Goal: Task Accomplishment & Management: Complete application form

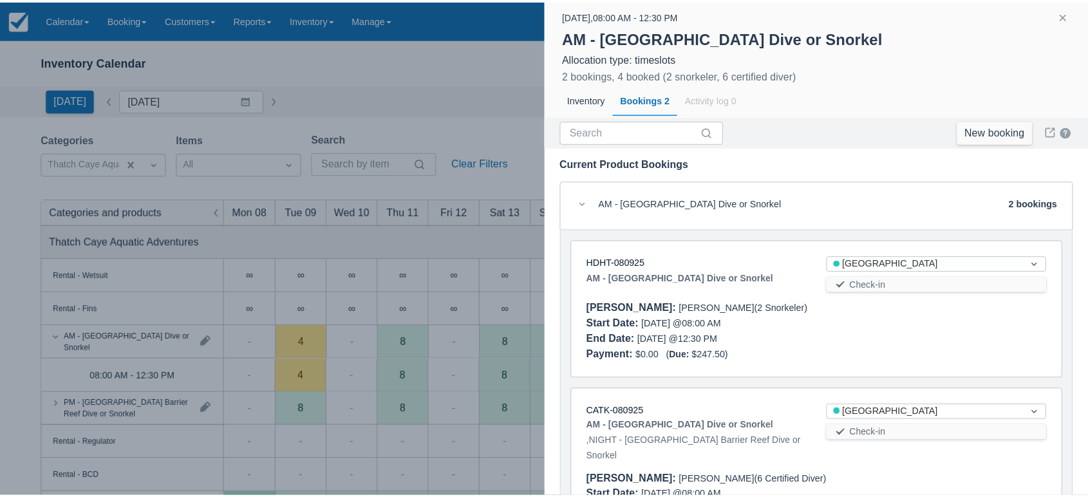
scroll to position [77, 0]
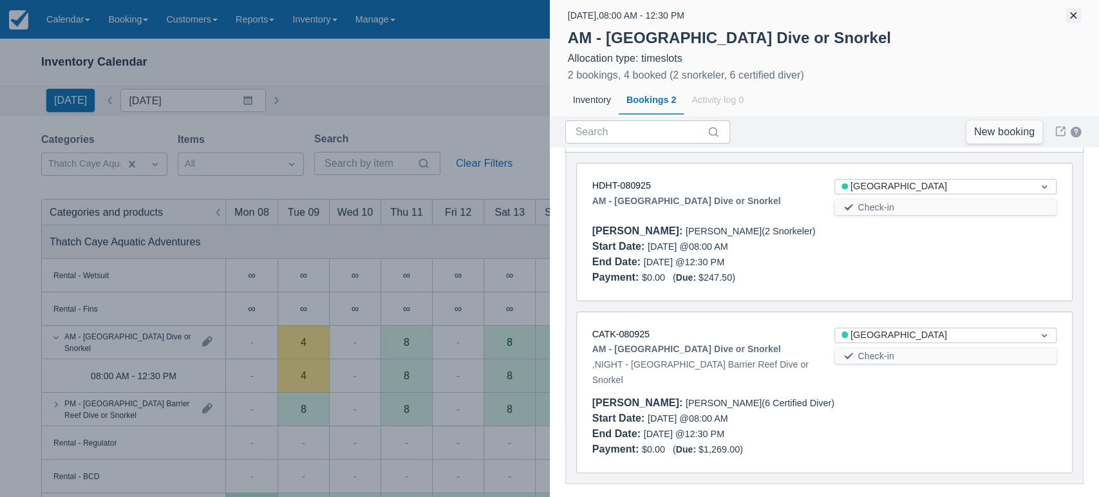
click at [1070, 19] on button "button" at bounding box center [1073, 15] width 15 height 15
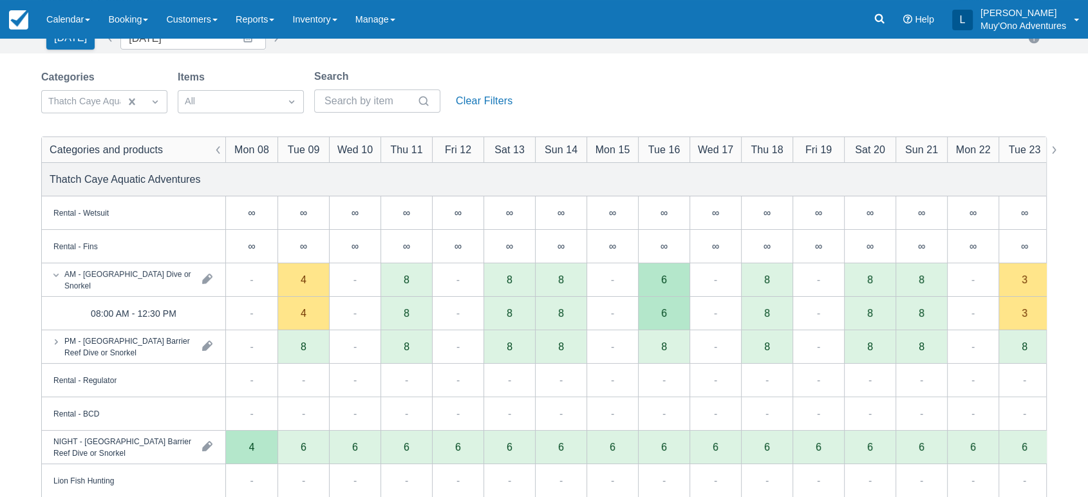
scroll to position [0, 0]
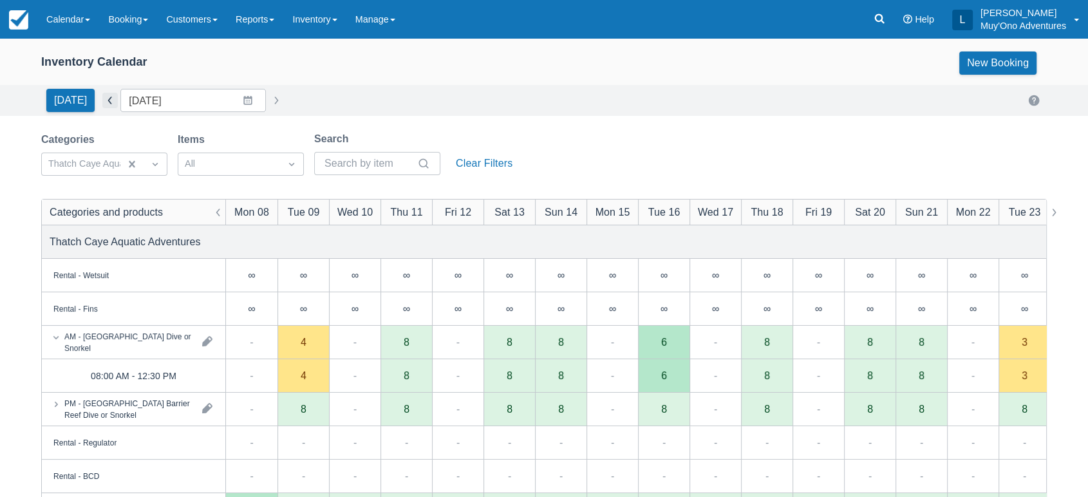
click at [106, 102] on button "button" at bounding box center [109, 100] width 15 height 15
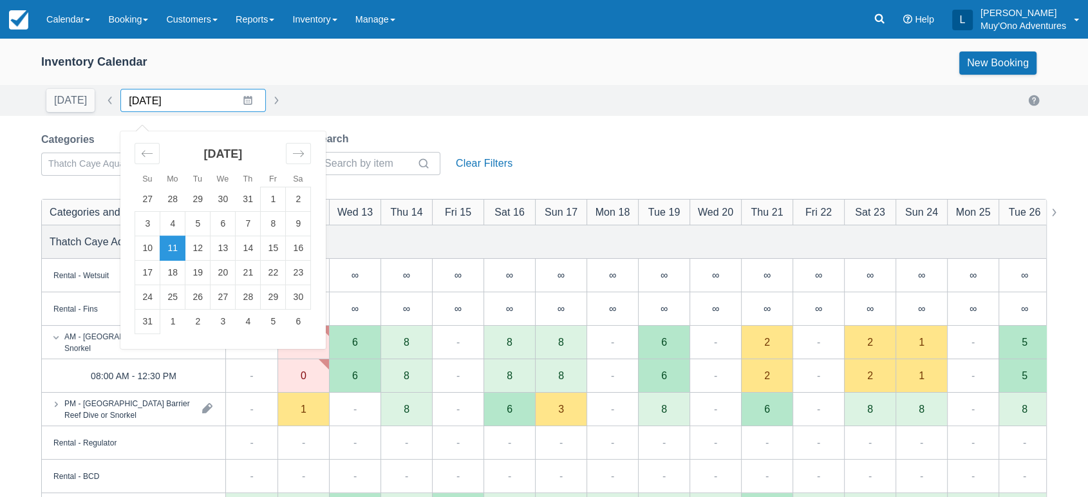
click at [243, 97] on input "[DATE]" at bounding box center [193, 100] width 146 height 23
click at [298, 160] on div "Move forward to switch to the next month." at bounding box center [298, 153] width 25 height 21
click at [268, 200] on td "5" at bounding box center [273, 199] width 25 height 24
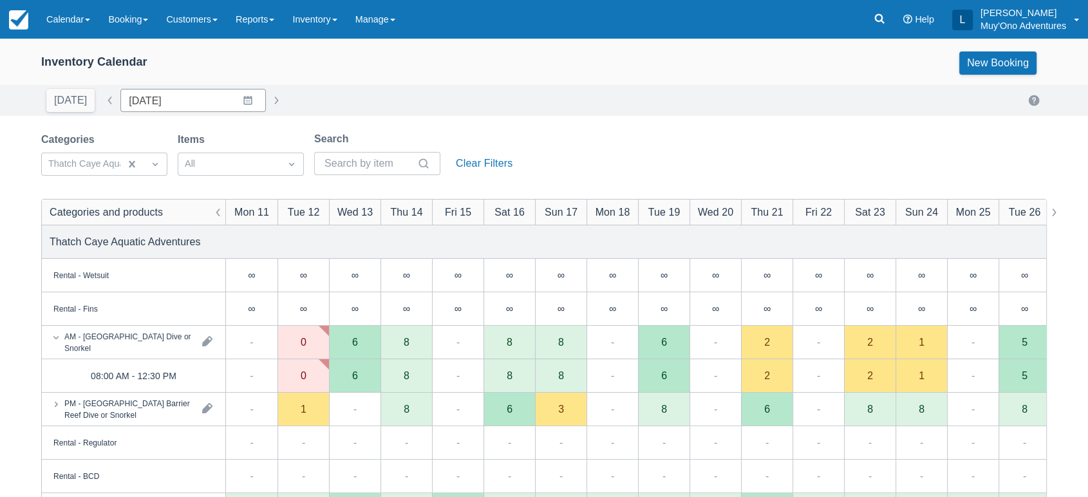
type input "[DATE]"
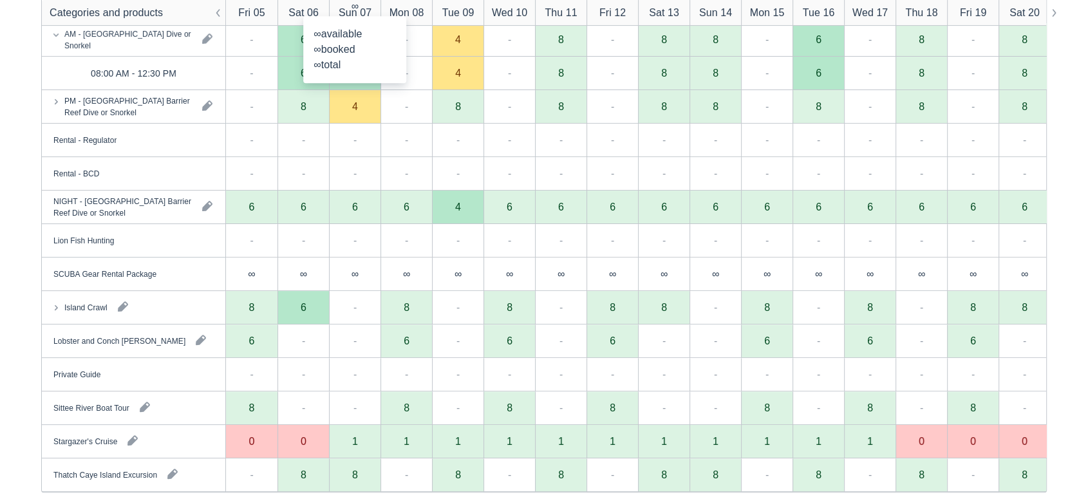
scroll to position [323, 0]
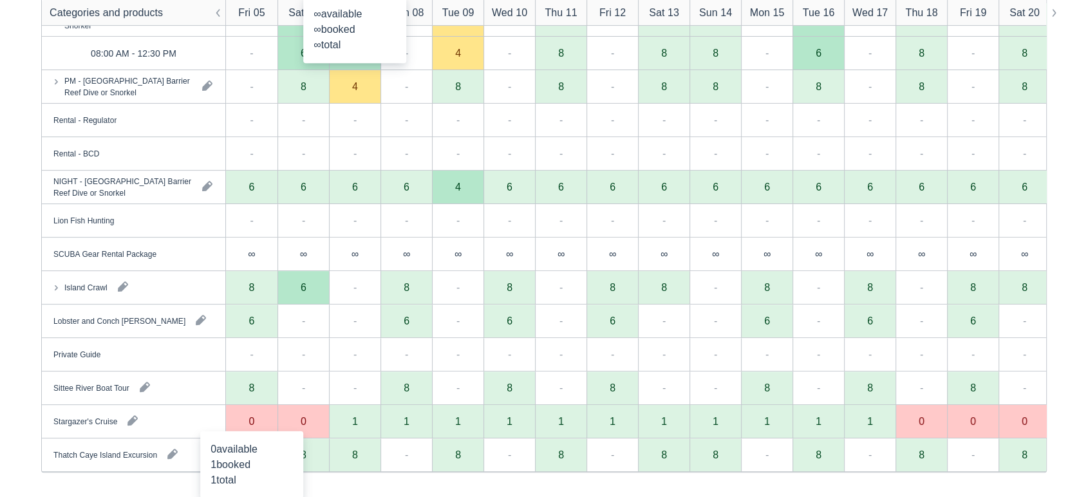
click at [247, 421] on div "0" at bounding box center [252, 421] width 52 height 33
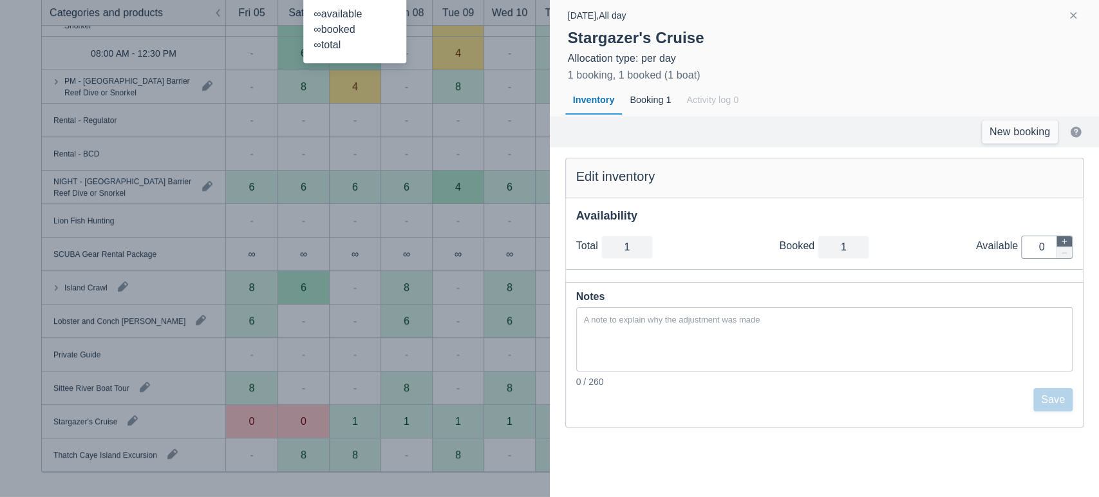
click at [1064, 238] on icon "button" at bounding box center [1065, 242] width 8 height 8
type input "2"
type input "1"
click at [1051, 398] on button "Save" at bounding box center [1053, 399] width 39 height 23
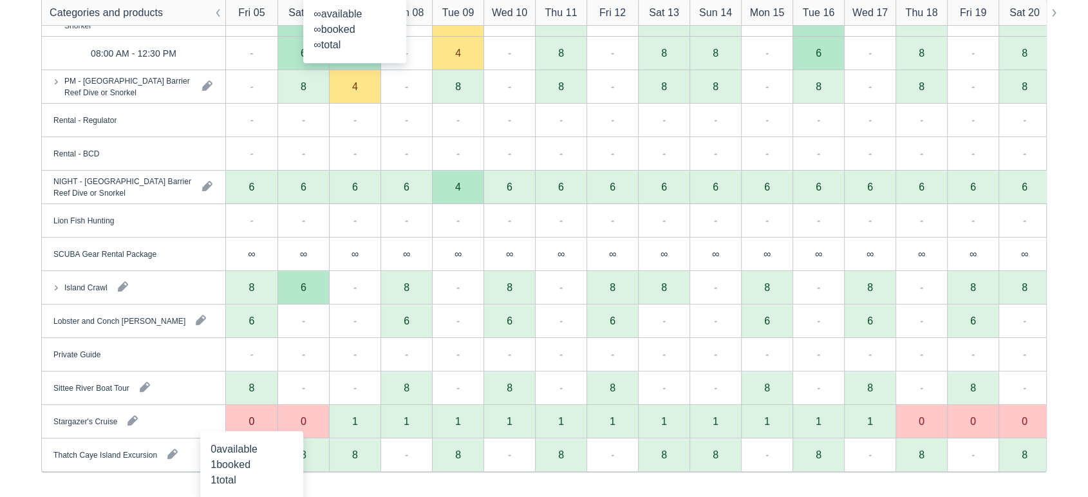
click at [267, 421] on div "0" at bounding box center [252, 421] width 52 height 33
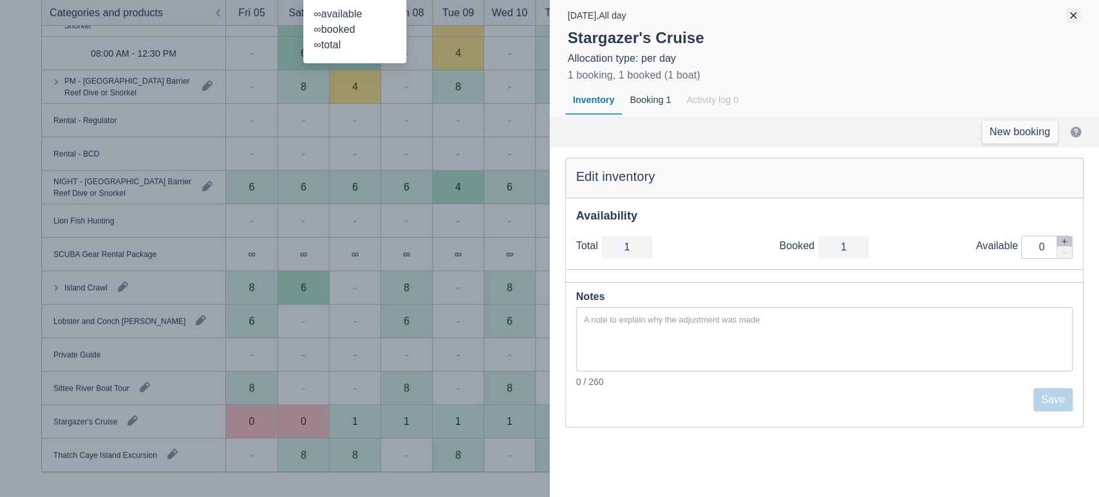
click at [1072, 12] on button "button" at bounding box center [1073, 15] width 15 height 15
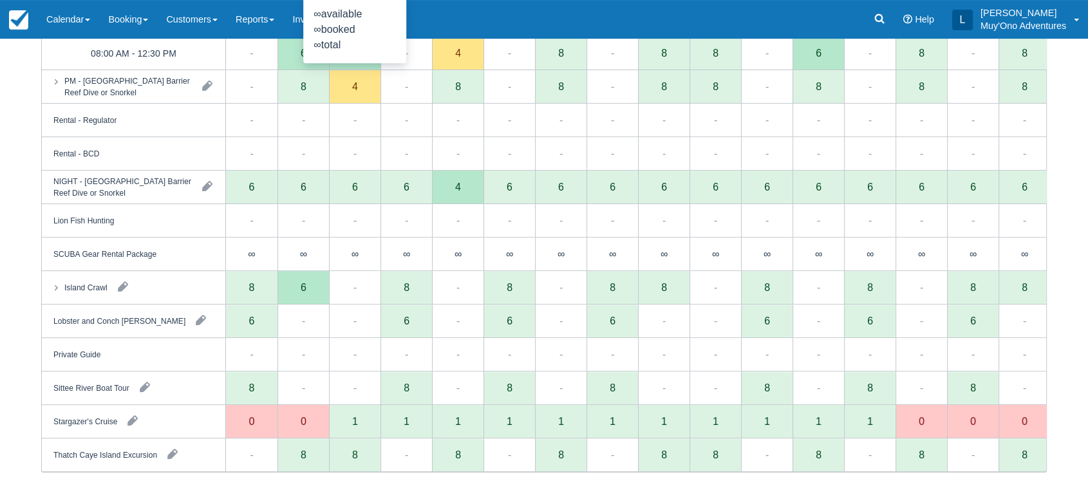
scroll to position [0, 0]
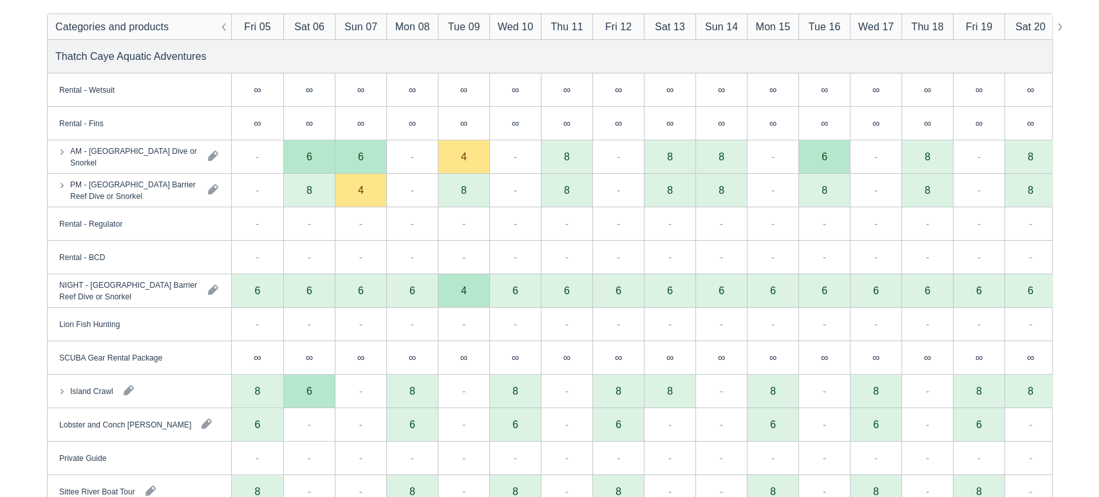
scroll to position [289, 0]
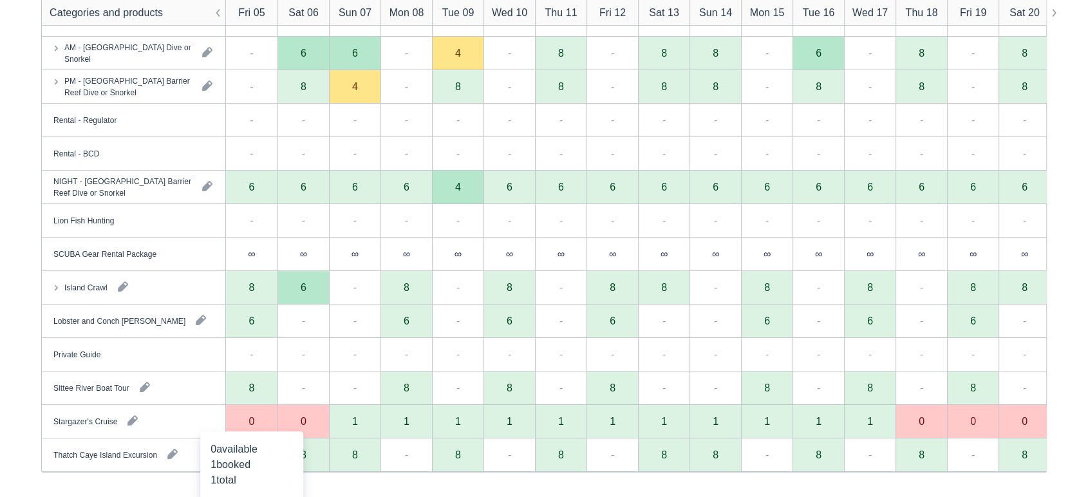
click at [257, 422] on div "0" at bounding box center [252, 421] width 52 height 33
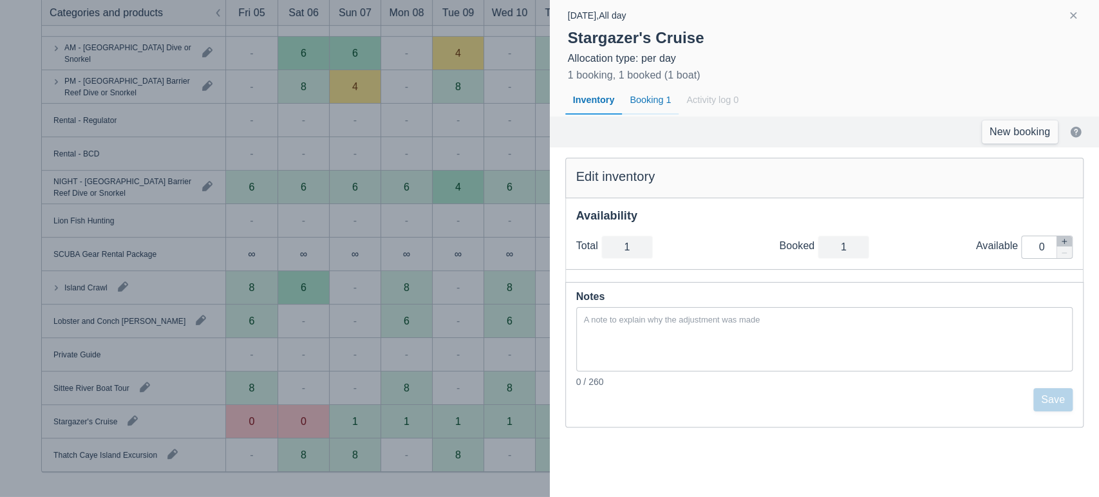
click at [657, 102] on div "Booking 1" at bounding box center [650, 101] width 57 height 30
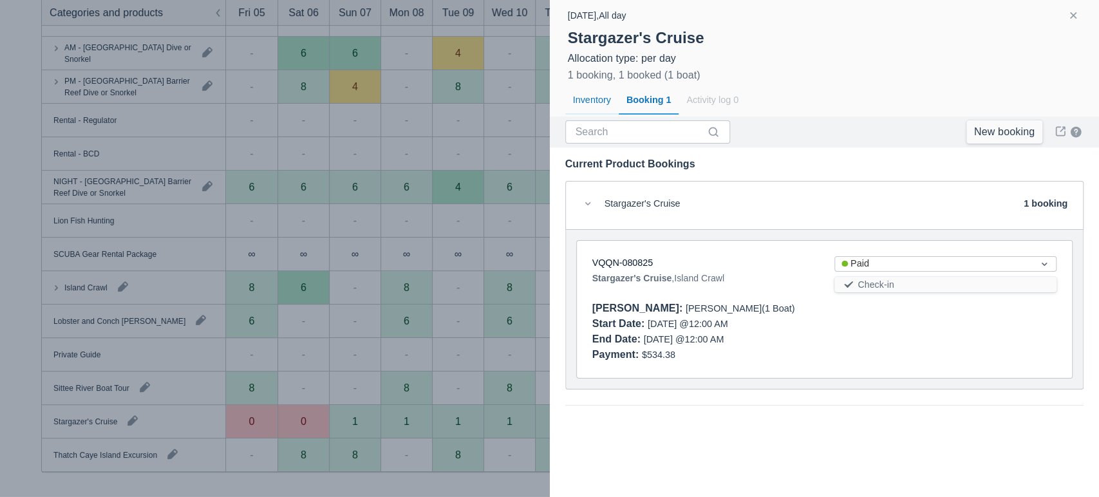
click at [607, 97] on div "Inventory" at bounding box center [591, 101] width 53 height 30
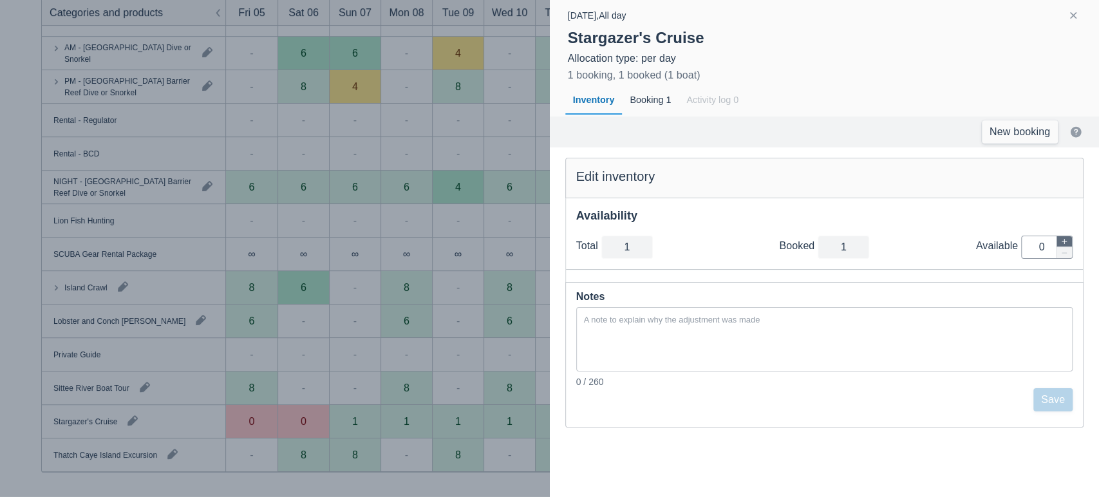
click at [1069, 240] on button "button" at bounding box center [1064, 241] width 15 height 11
type input "2"
type input "1"
click at [1069, 240] on button "button" at bounding box center [1064, 241] width 15 height 11
type input "3"
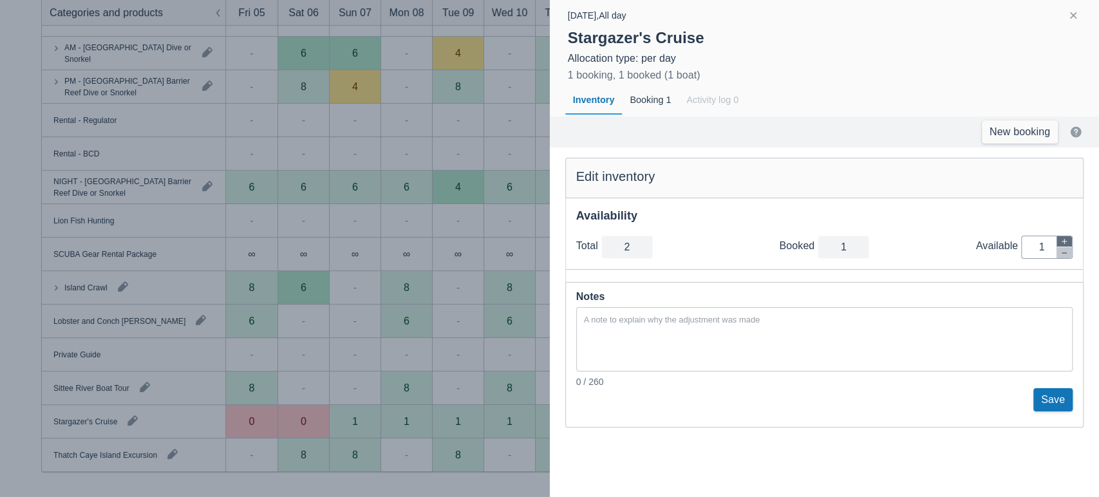
type input "2"
click at [1048, 404] on button "Save" at bounding box center [1053, 399] width 39 height 23
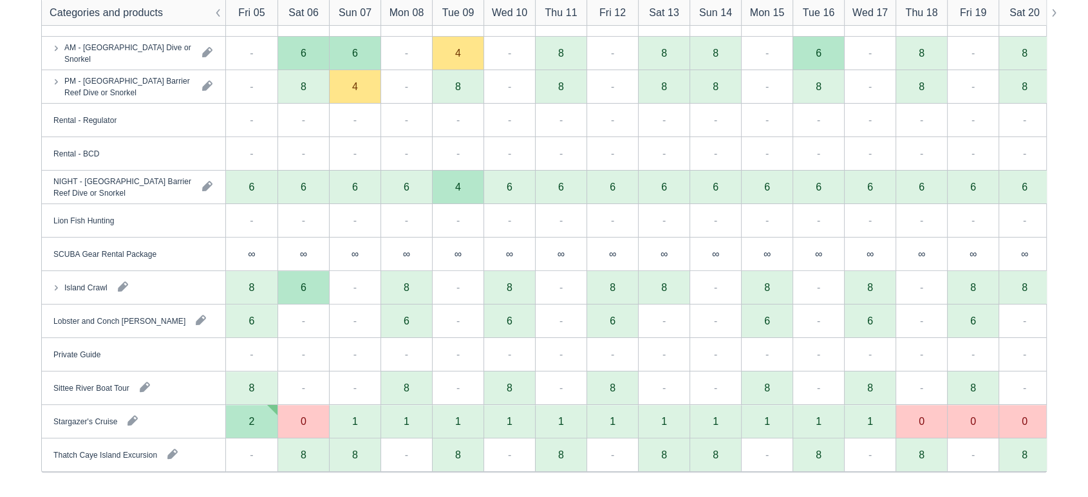
click at [262, 426] on div "2" at bounding box center [252, 421] width 52 height 33
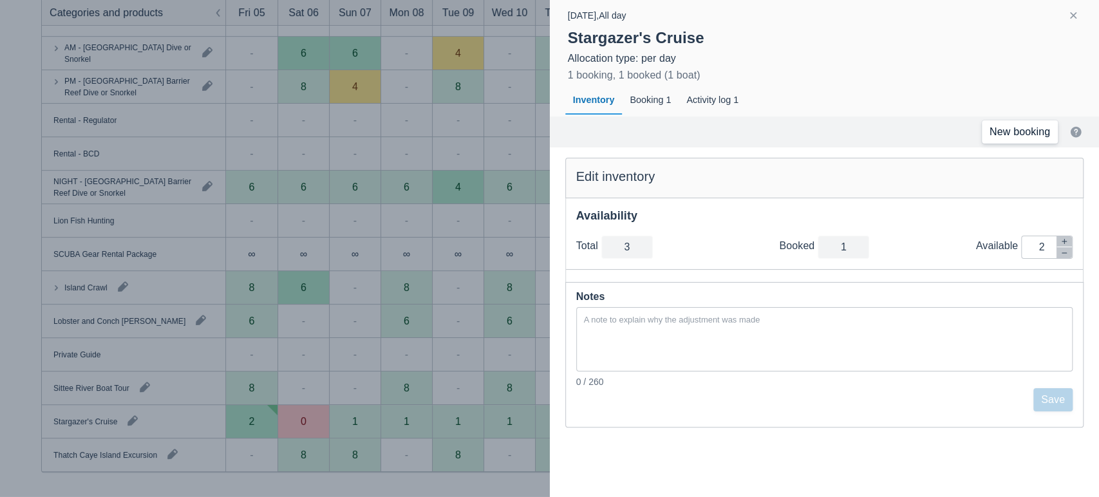
click at [1025, 141] on link "New booking" at bounding box center [1020, 131] width 76 height 23
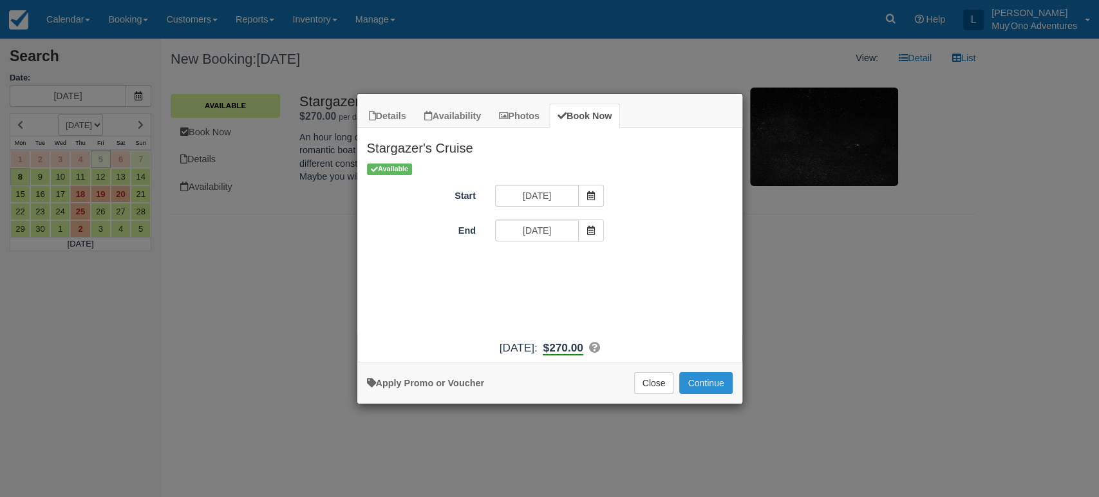
click at [708, 377] on button "Continue" at bounding box center [705, 383] width 53 height 22
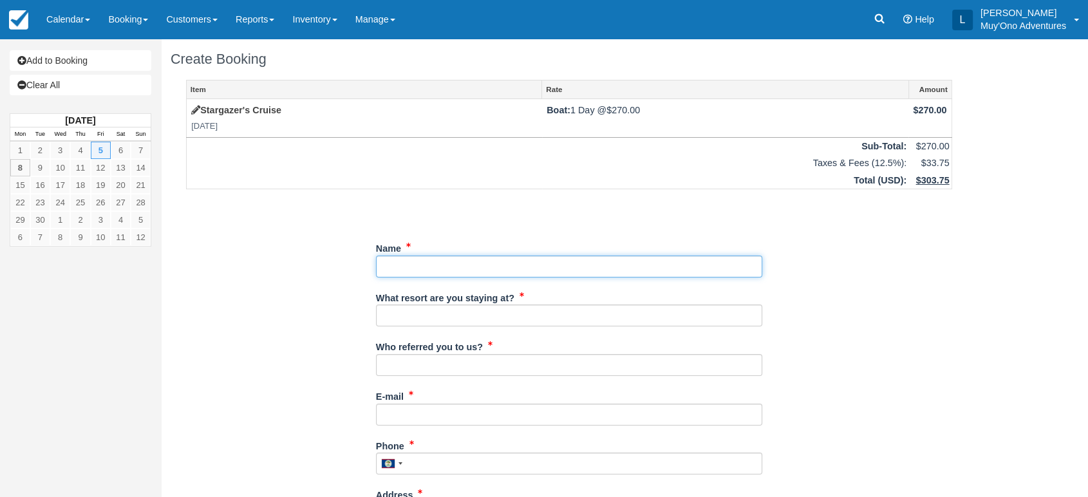
click at [520, 268] on input "Name" at bounding box center [569, 267] width 386 height 22
click at [392, 259] on input "Name" at bounding box center [569, 267] width 386 height 22
paste input "Marc Turina"
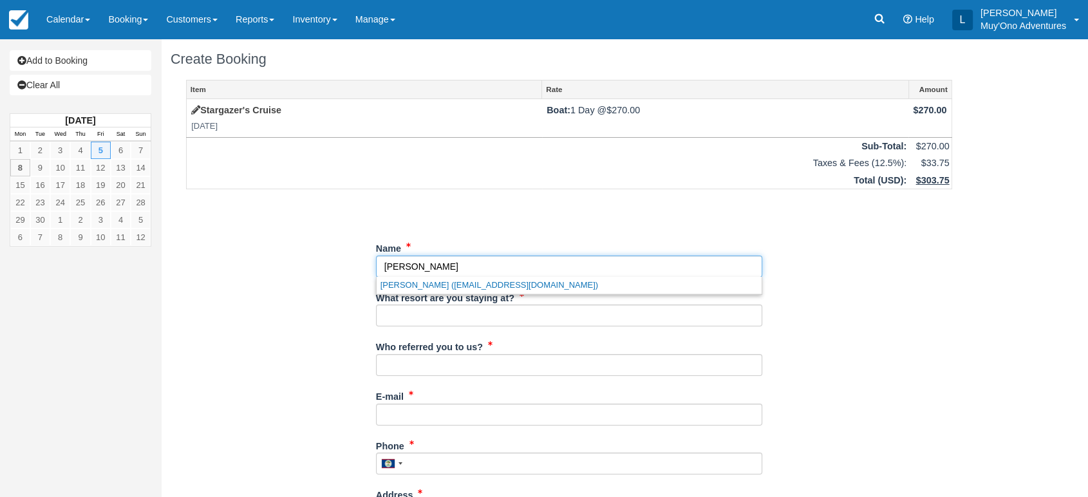
type input "Marc Turina"
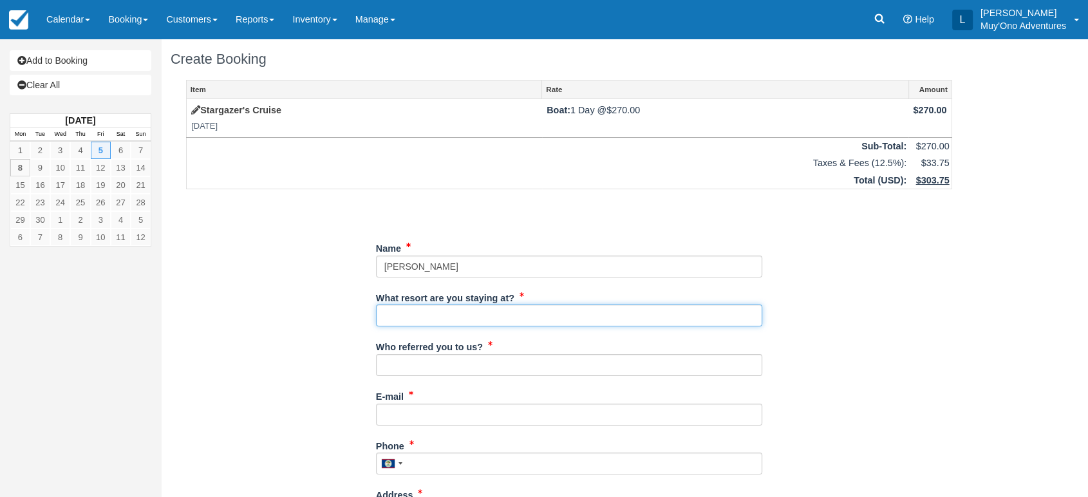
click at [410, 317] on input "What resort are you staying at?" at bounding box center [569, 316] width 386 height 22
paste input "Marc Turina"
click at [447, 318] on input "Marc Turina" at bounding box center [569, 316] width 386 height 22
type input "M"
click at [447, 318] on input "What resort are you staying at?" at bounding box center [569, 316] width 386 height 22
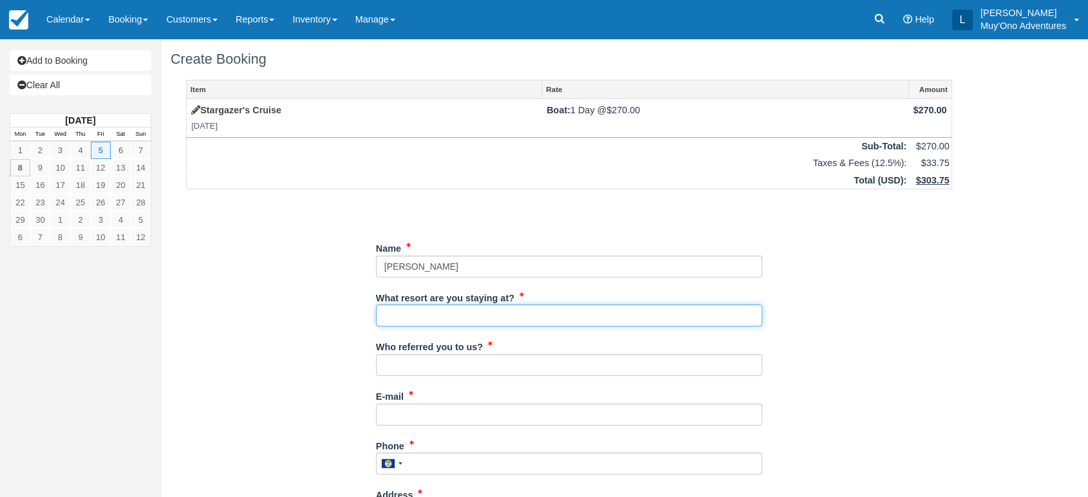
click at [447, 318] on input "What resort are you staying at?" at bounding box center [569, 316] width 386 height 22
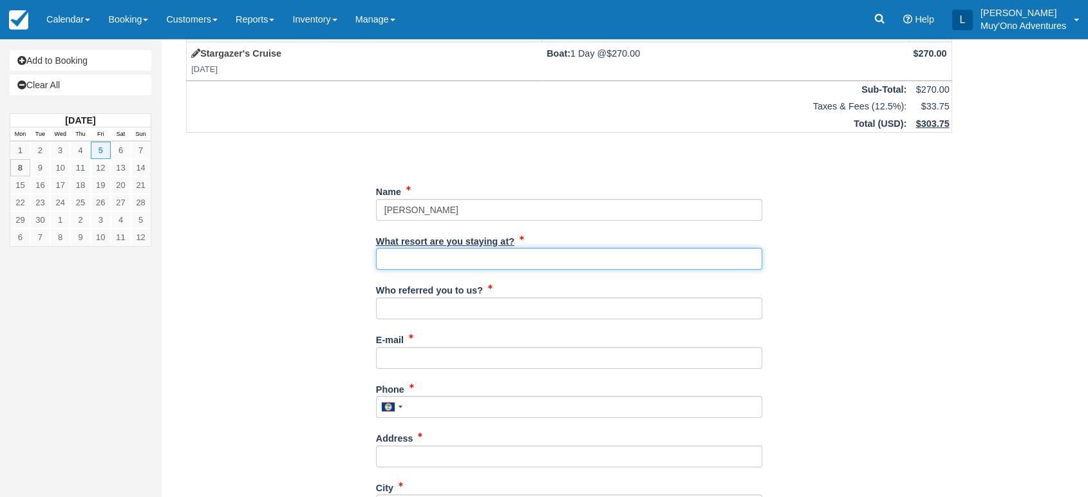
scroll to position [57, 0]
click at [501, 263] on input "What resort are you staying at?" at bounding box center [569, 259] width 386 height 22
type input "Thatch Caye"
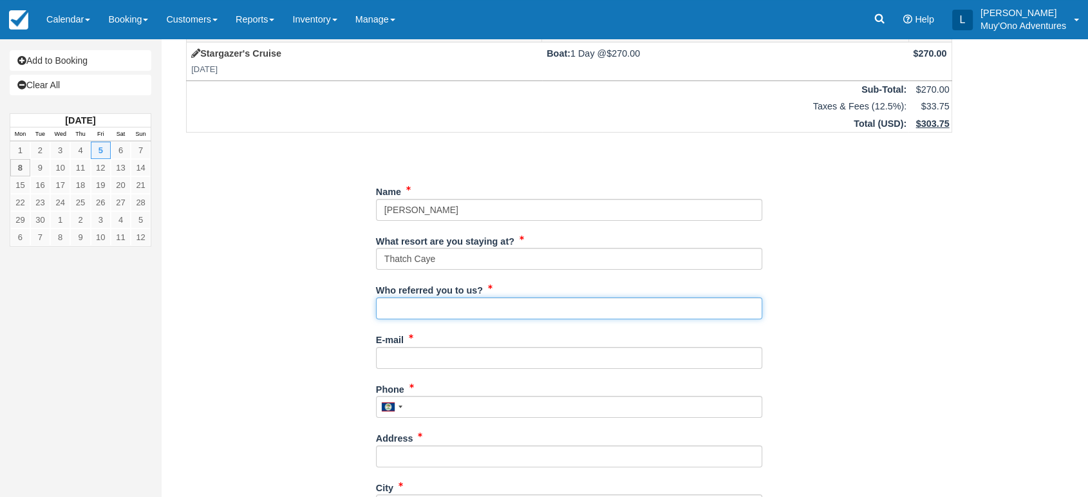
click at [439, 304] on input "Who referred you to us?" at bounding box center [569, 309] width 386 height 22
type input "LUIS"
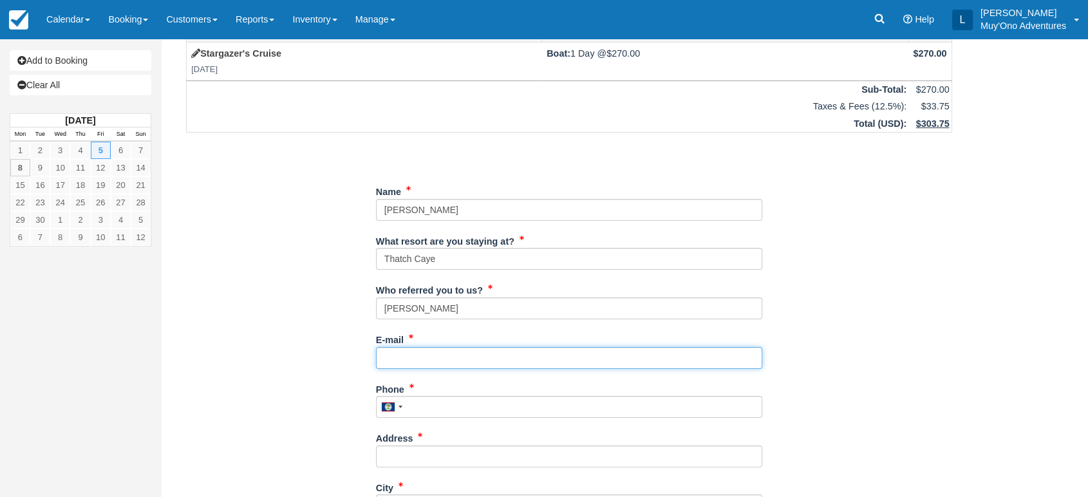
click at [463, 355] on input "E-mail" at bounding box center [569, 358] width 386 height 22
paste input "McKees Rocks"
type input "McKees Rocks"
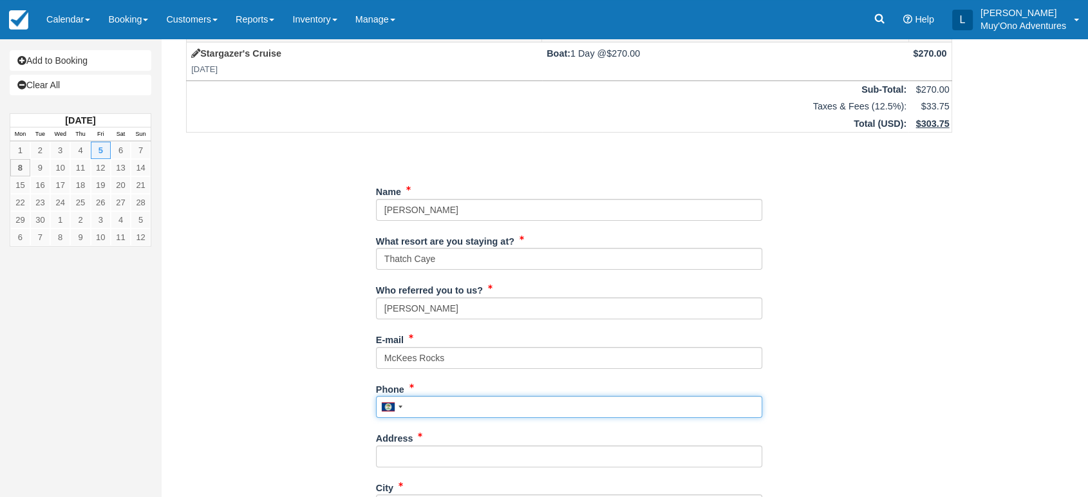
click at [429, 399] on input "Phone" at bounding box center [569, 407] width 386 height 22
paste input "McKees Rocks"
type input "McKees Rocks"
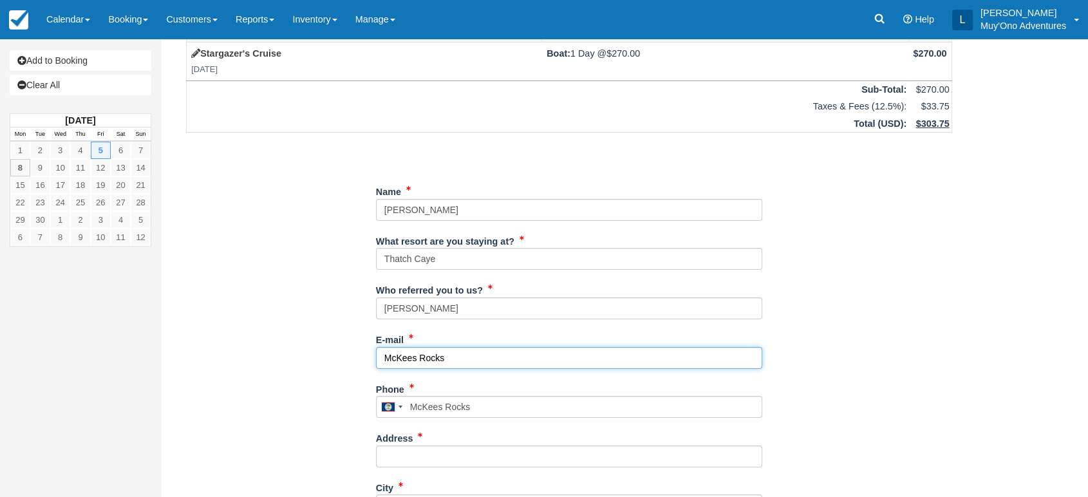
click at [465, 355] on input "McKees Rocks" at bounding box center [569, 358] width 386 height 22
type input "M"
click at [433, 364] on input "E-mail" at bounding box center [569, 358] width 386 height 22
click at [406, 359] on input "E-mail" at bounding box center [569, 358] width 386 height 22
paste input "mturina@comcast.net"
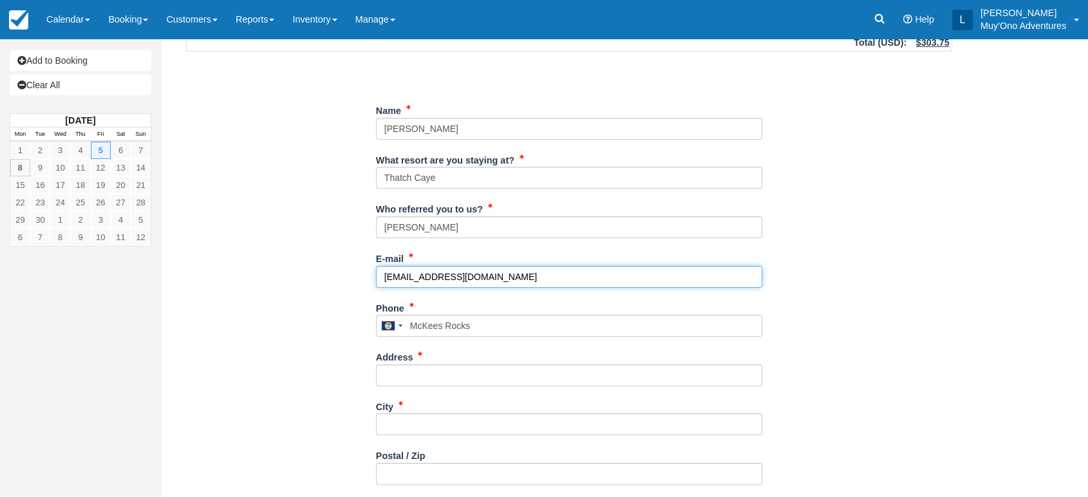
scroll to position [269, 0]
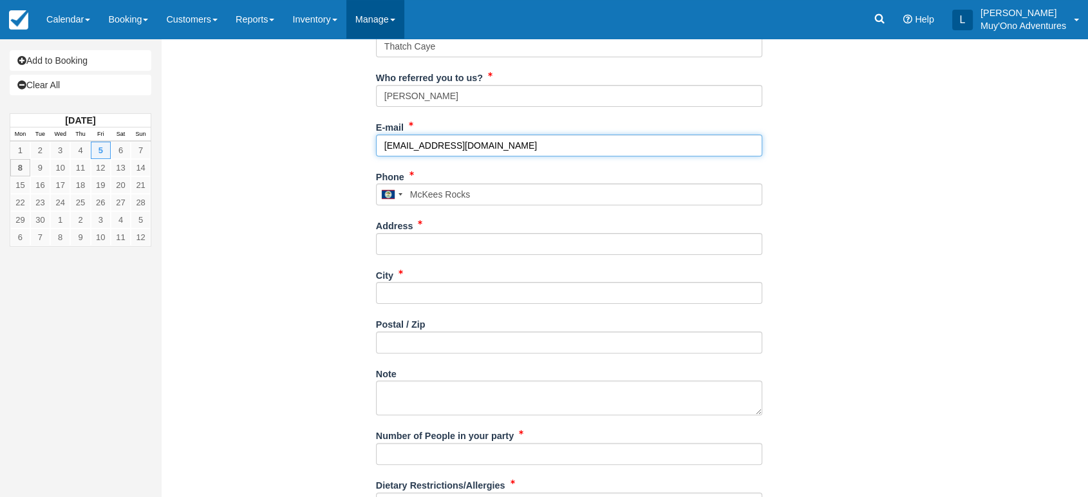
type input "mturina@comcast.net"
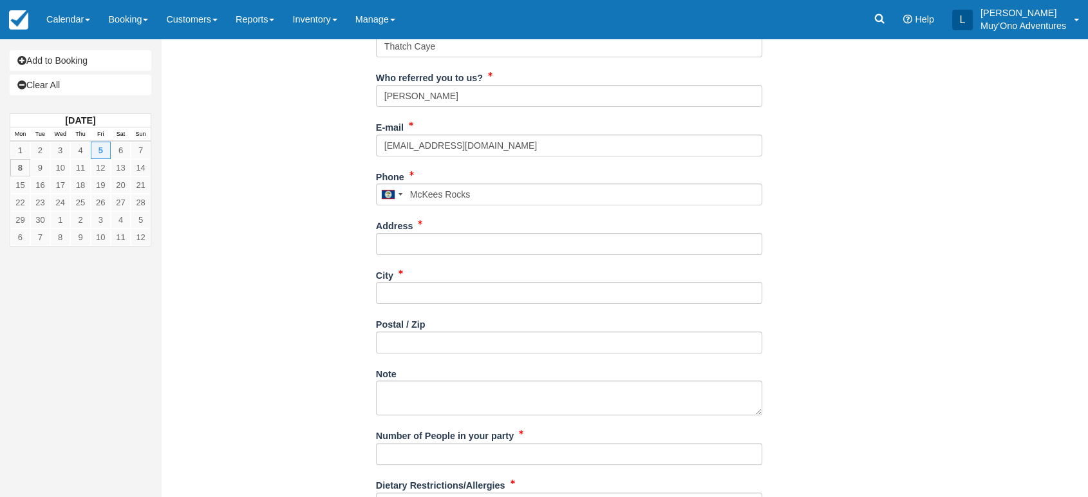
drag, startPoint x: 446, startPoint y: 209, endPoint x: 448, endPoint y: 196, distance: 13.1
click at [448, 196] on div "Phone United States +1 Canada +1 United Kingdom +44 Afghanistan (‫افغانستان‬‎) …" at bounding box center [569, 191] width 386 height 50
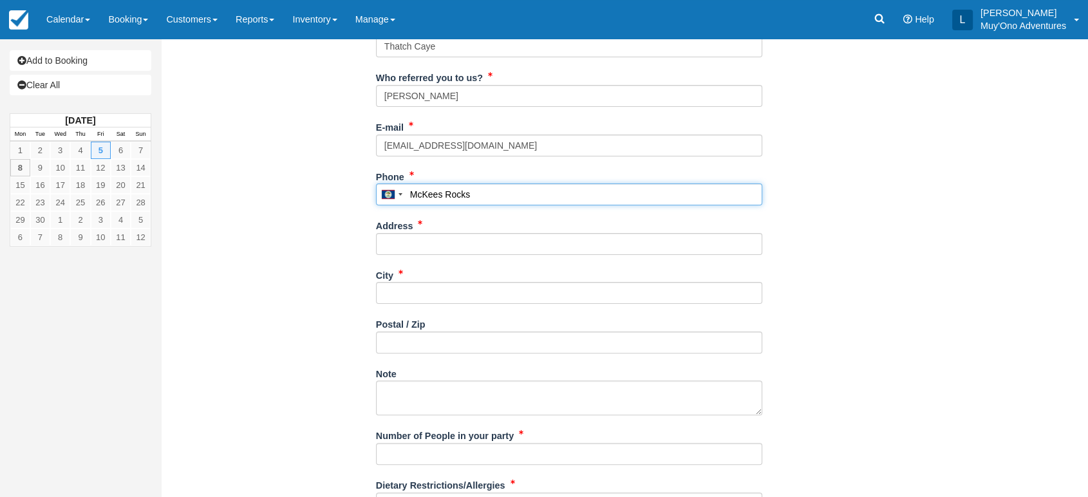
click at [448, 196] on input "McKees Rocks" at bounding box center [569, 195] width 386 height 22
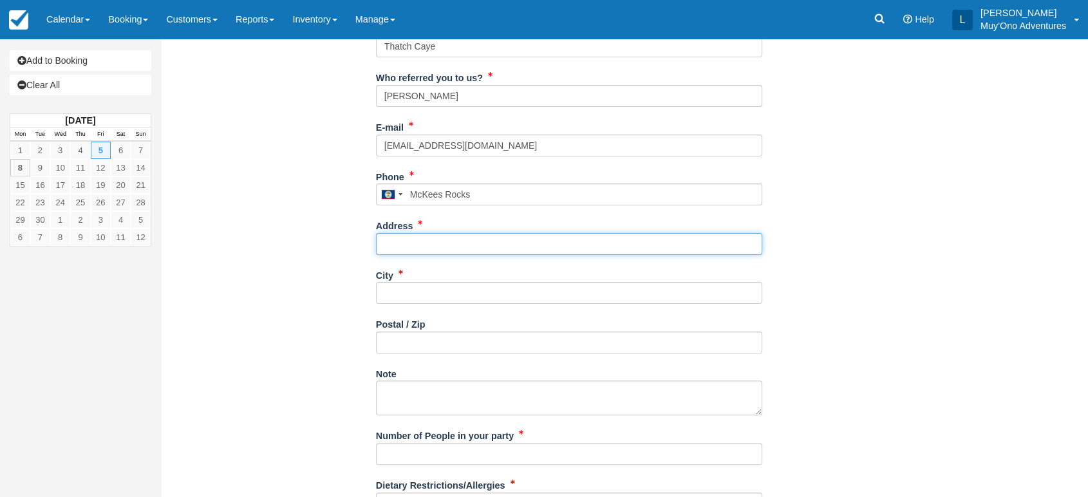
click at [406, 235] on input "Address" at bounding box center [569, 244] width 386 height 22
paste input "McKees Rocks"
type input "McKees Rocks"
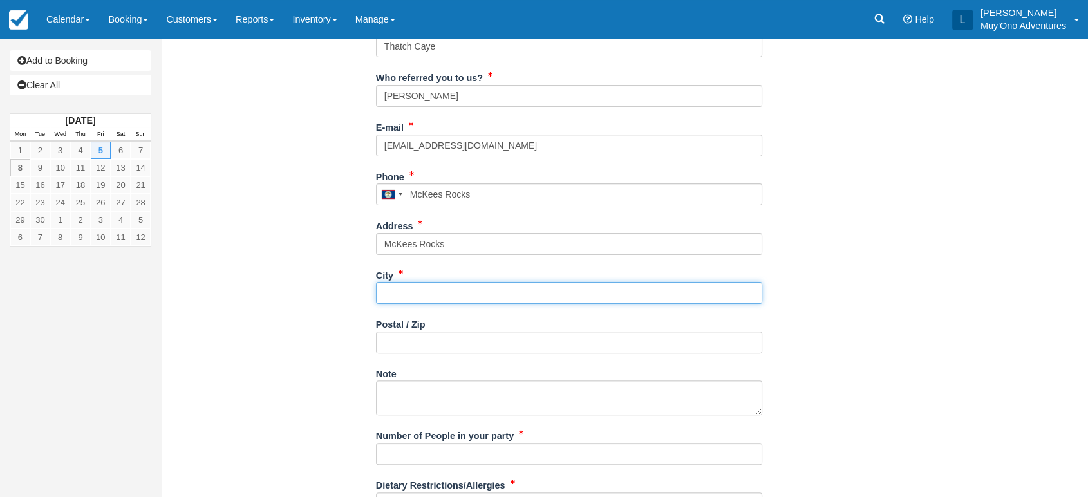
click at [395, 288] on input "City" at bounding box center [569, 293] width 386 height 22
paste input "McKees Rocks"
type input "McKees Rocks"
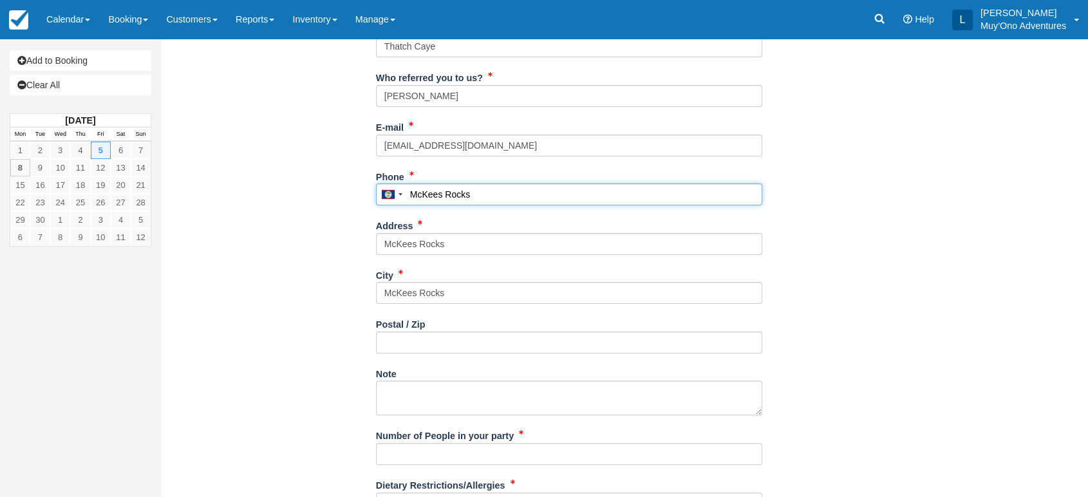
click at [489, 198] on input "McKees Rocks" at bounding box center [569, 195] width 386 height 22
type input "M"
click at [470, 194] on input "Phone" at bounding box center [569, 195] width 386 height 22
paste input "+1 4124438234"
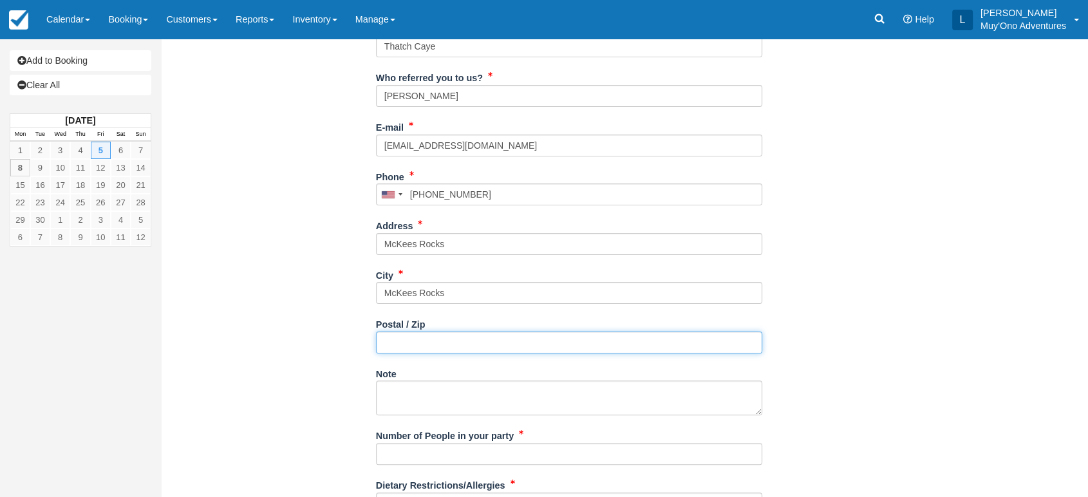
type input "(412) 443-8234"
click at [427, 334] on input "Postal / Zip" at bounding box center [569, 343] width 386 height 22
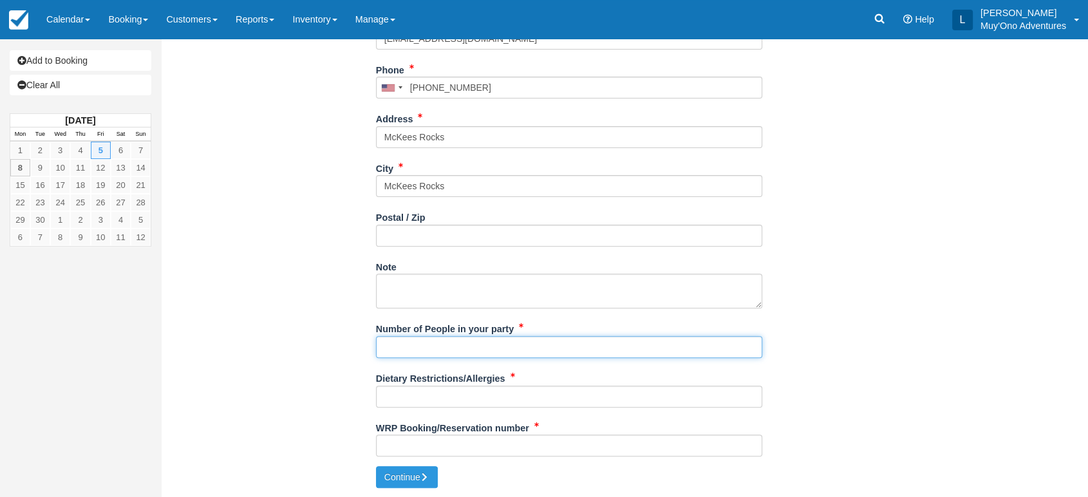
click at [397, 346] on input "Number of People in your party" at bounding box center [569, 347] width 386 height 22
type input "na"
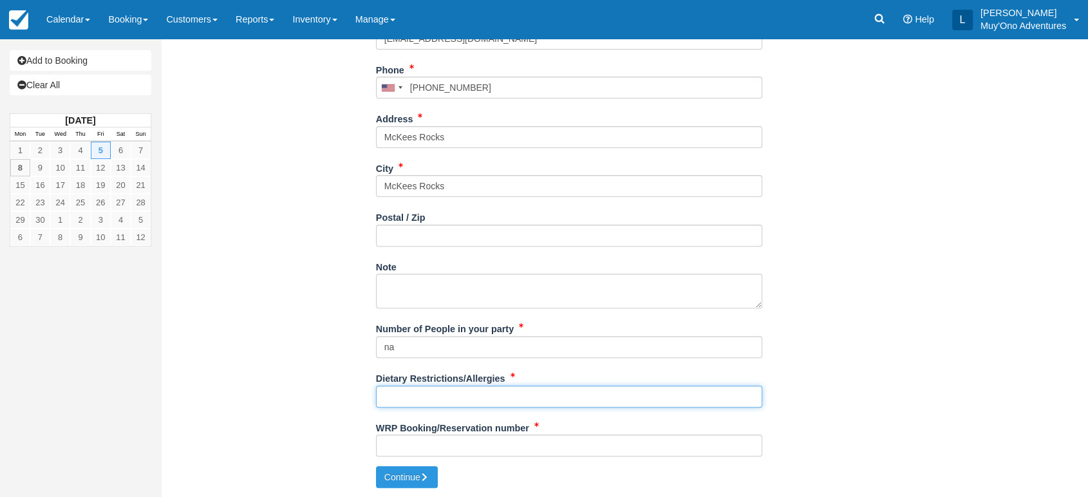
click at [384, 397] on input "Dietary Restrictions/Allergies" at bounding box center [569, 397] width 386 height 22
type input "na"
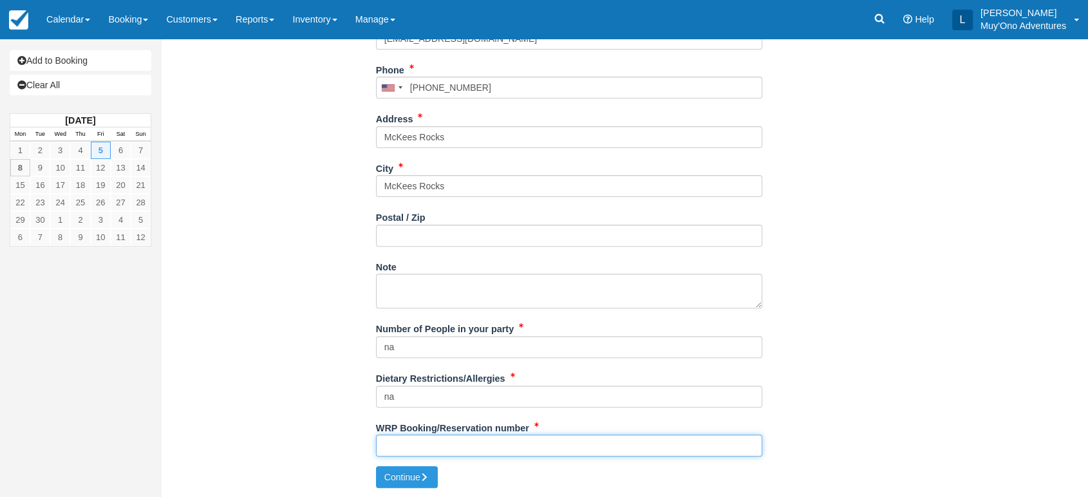
click at [406, 451] on input "WRP Booking/Reservation number" at bounding box center [569, 446] width 386 height 22
paste input "#BB24090415220709"
type input "#BB24090415220709"
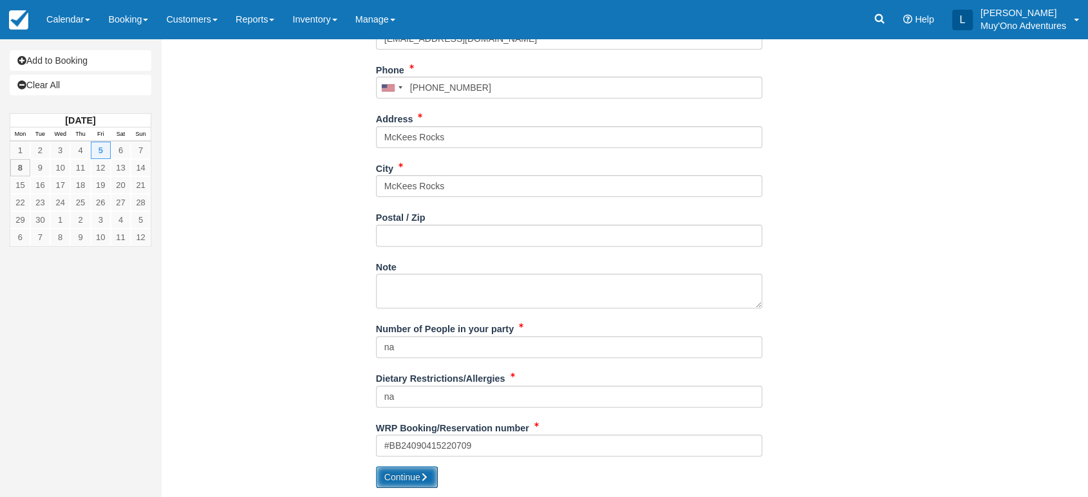
click at [417, 477] on button "Continue" at bounding box center [407, 477] width 62 height 22
type input "+14124438234"
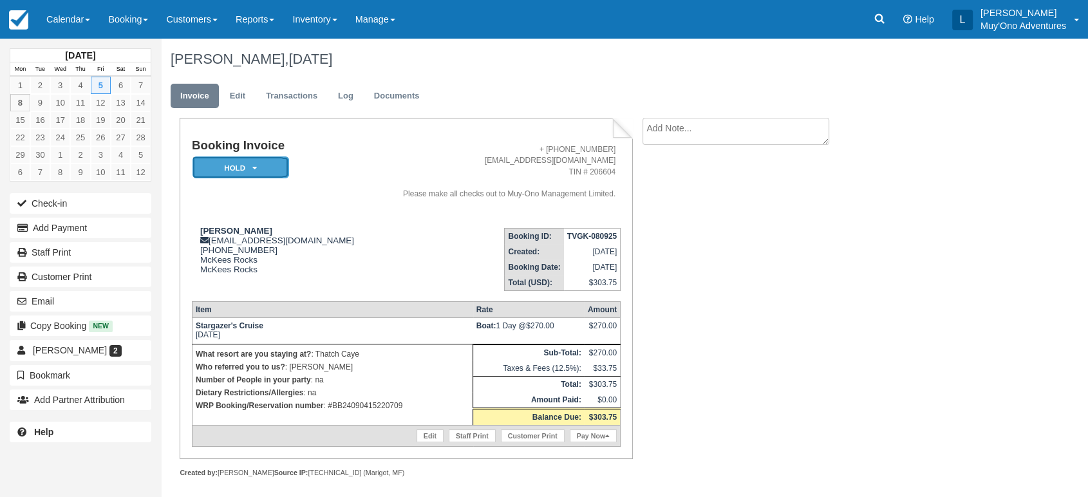
click at [259, 170] on em "HOLD" at bounding box center [241, 167] width 97 height 23
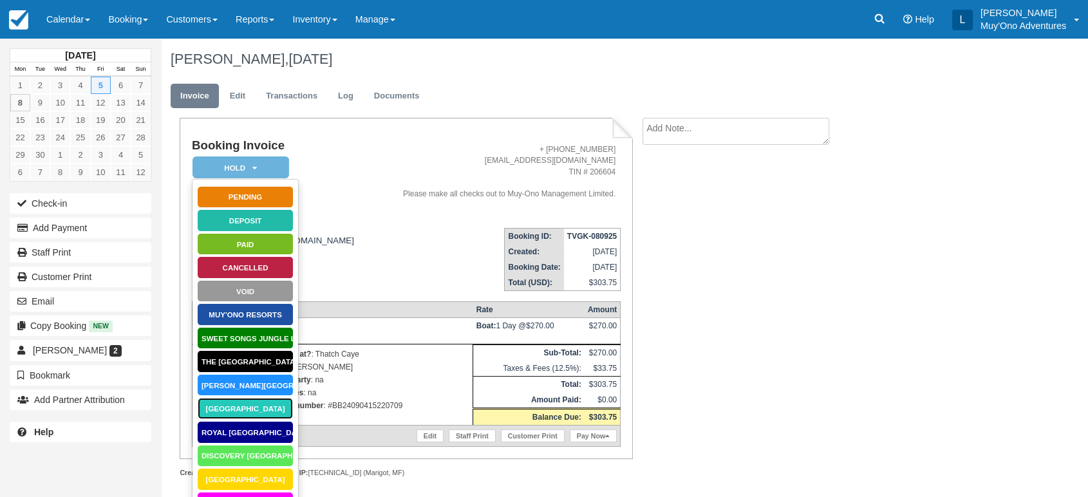
click at [260, 406] on link "[GEOGRAPHIC_DATA]" at bounding box center [245, 408] width 97 height 23
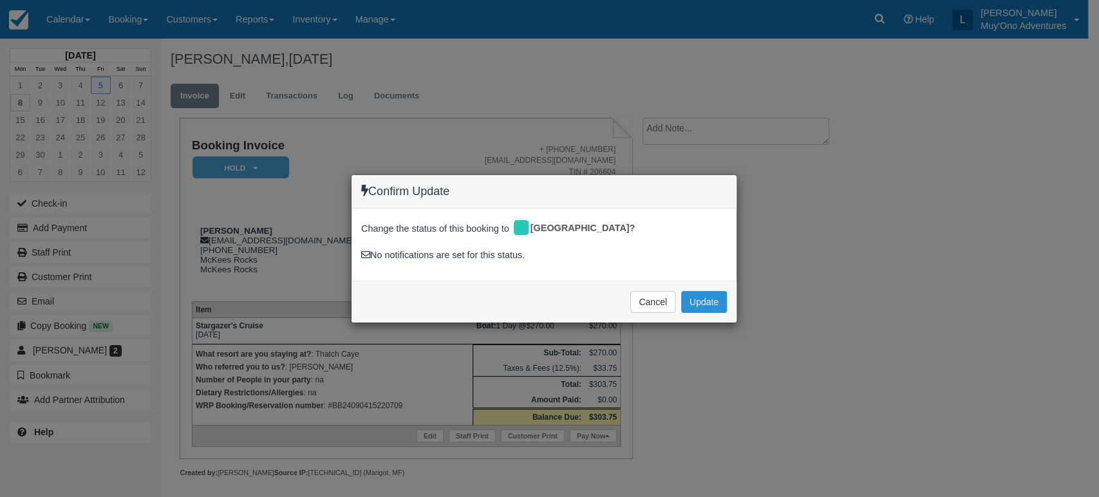
click at [694, 295] on button "Update" at bounding box center [704, 302] width 46 height 22
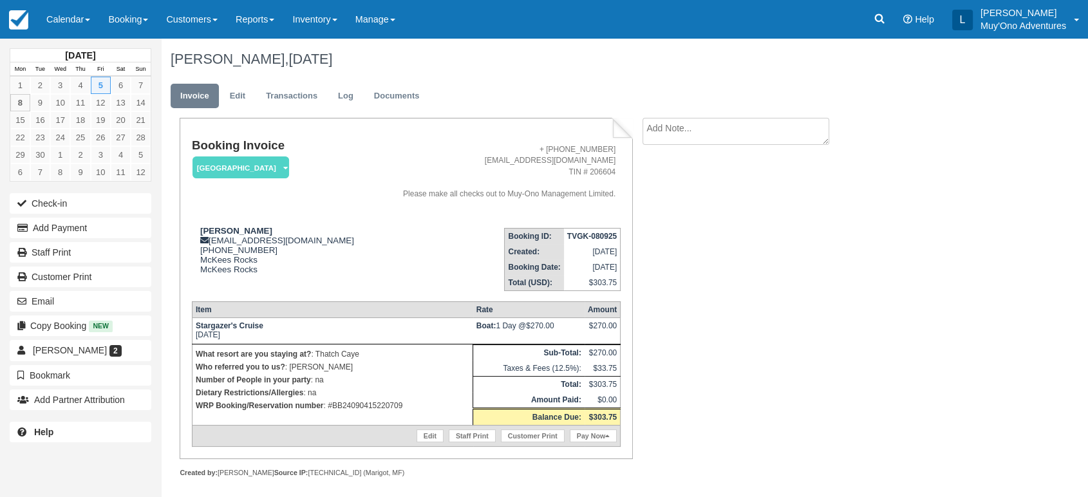
click at [345, 406] on p "WRP Booking/Reservation number : #BB24090415220709" at bounding box center [333, 405] width 274 height 13
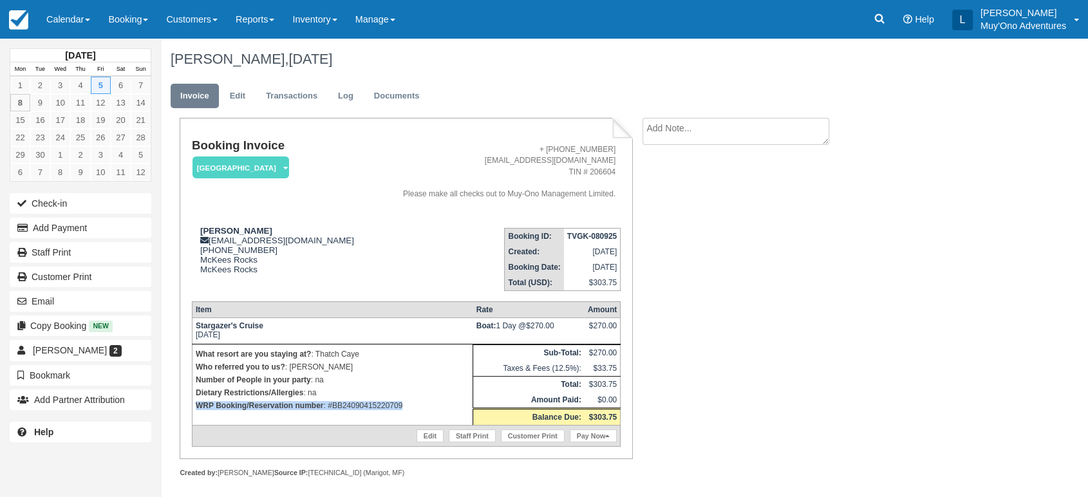
click at [345, 406] on p "WRP Booking/Reservation number : #BB24090415220709" at bounding box center [333, 405] width 274 height 13
click at [399, 403] on p "WRP Booking/Reservation number : #BB24090415220709" at bounding box center [333, 405] width 274 height 13
